Goal: Task Accomplishment & Management: Manage account settings

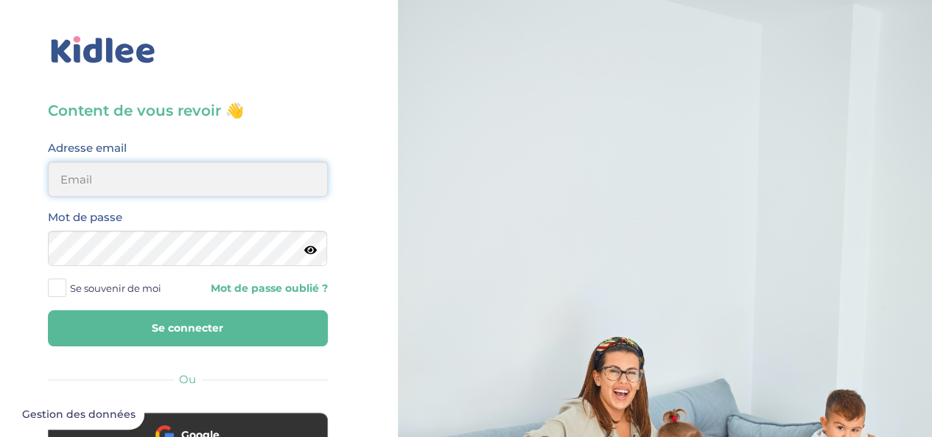
click at [116, 184] on input "email" at bounding box center [188, 178] width 280 height 35
type input "[EMAIL_ADDRESS][DOMAIN_NAME]"
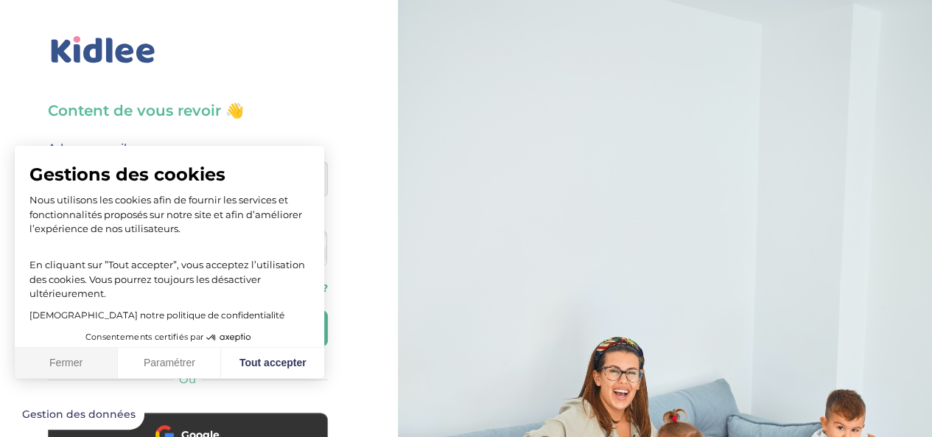
click at [74, 357] on button "Fermer" at bounding box center [66, 363] width 103 height 31
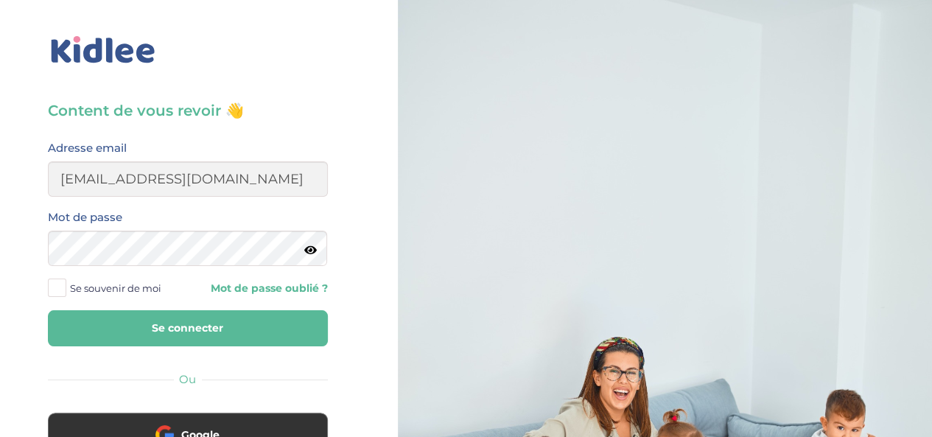
click at [312, 254] on icon at bounding box center [310, 250] width 13 height 11
click at [60, 280] on span at bounding box center [57, 288] width 18 height 18
click at [0, 0] on input "Se souvenir de moi" at bounding box center [0, 0] width 0 height 0
click at [182, 334] on button "Se connecter" at bounding box center [188, 328] width 280 height 36
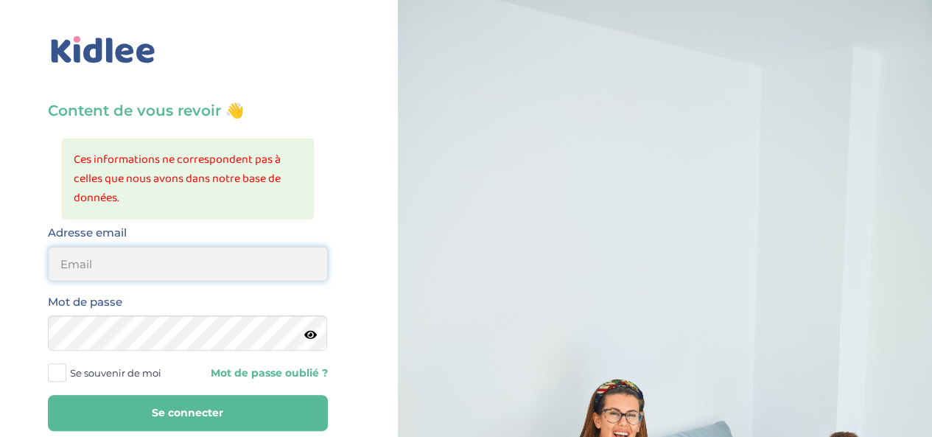
click at [144, 260] on input "email" at bounding box center [188, 263] width 280 height 35
type input "[EMAIL_ADDRESS][DOMAIN_NAME]"
click at [310, 335] on icon at bounding box center [310, 334] width 13 height 11
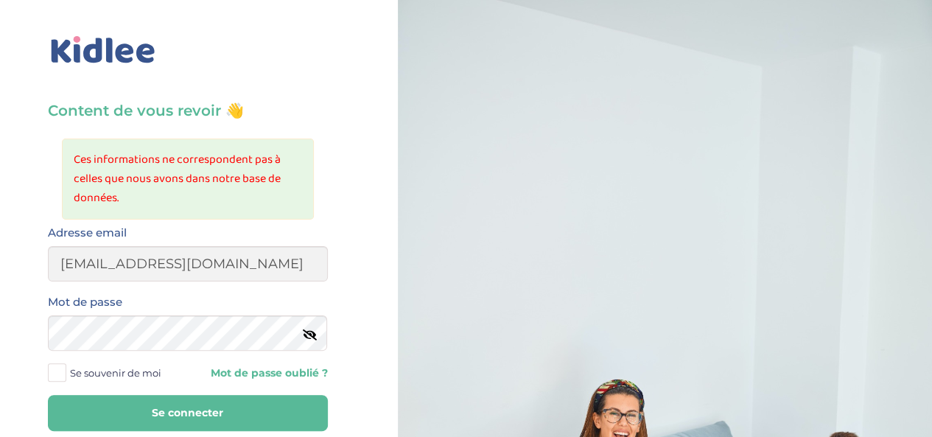
click at [56, 369] on span at bounding box center [57, 372] width 18 height 18
click at [0, 0] on input "Se souvenir de moi" at bounding box center [0, 0] width 0 height 0
click at [167, 414] on button "Se connecter" at bounding box center [188, 413] width 280 height 36
click at [258, 375] on link "Mot de passe oublié ?" at bounding box center [263, 373] width 129 height 14
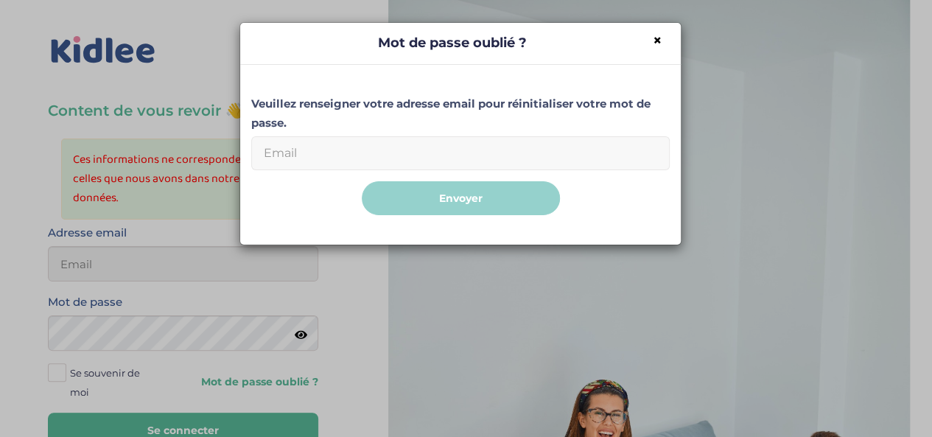
click at [405, 141] on input "Email" at bounding box center [460, 153] width 419 height 34
type input "[EMAIL_ADDRESS][DOMAIN_NAME]"
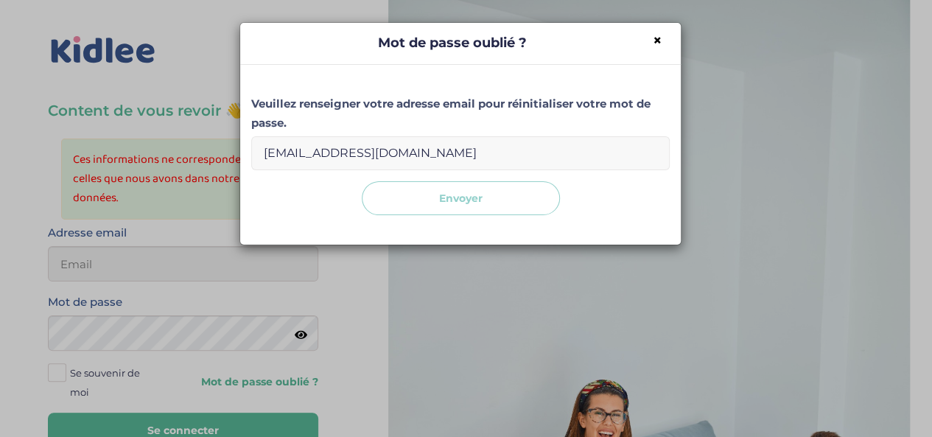
click at [451, 198] on button "Envoyer" at bounding box center [461, 198] width 198 height 35
